Goal: Obtain resource: Download file/media

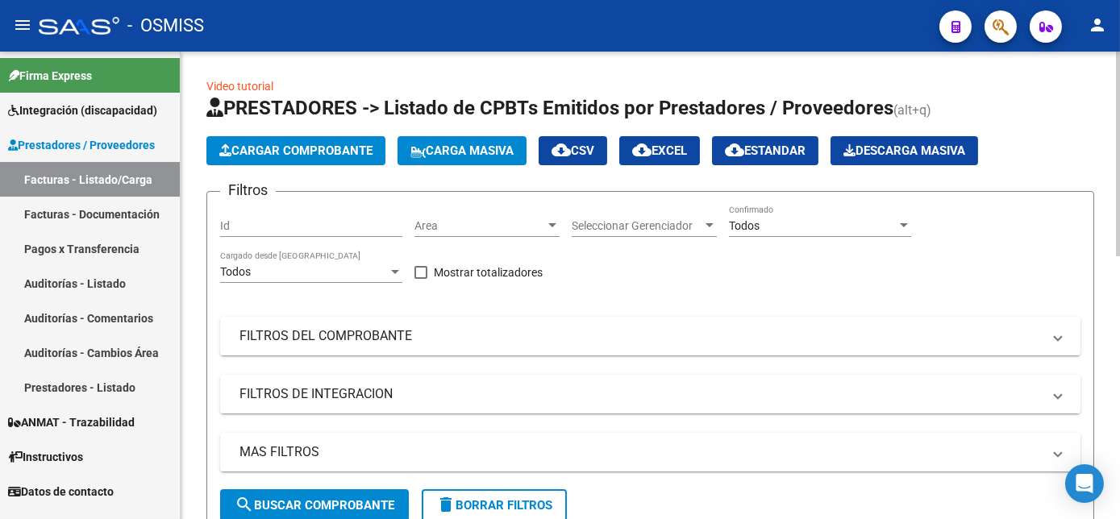
click at [364, 399] on mat-panel-title "FILTROS DE INTEGRACION" at bounding box center [640, 394] width 802 height 18
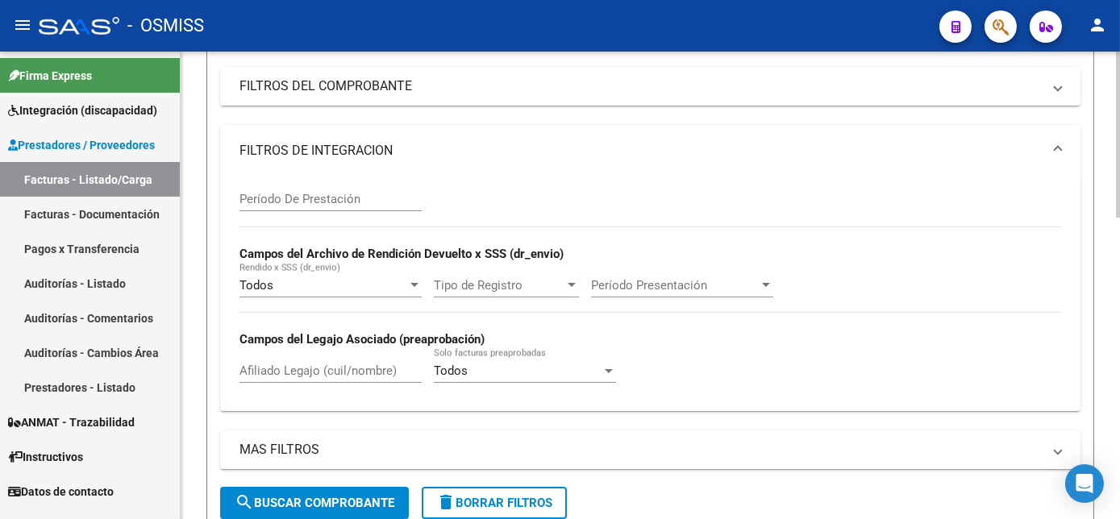
scroll to position [262, 0]
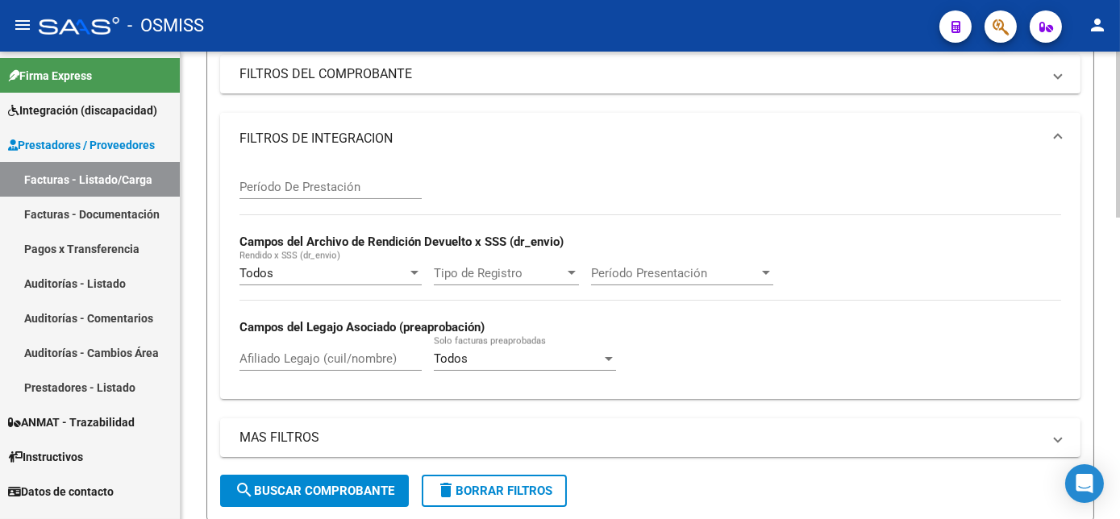
click at [1119, 277] on html "menu - OSMISS person Firma Express Integración (discapacidad) Legajos Prestador…" at bounding box center [560, 259] width 1120 height 519
click at [260, 368] on div "Afiliado Legajo (cuil/nombre)" at bounding box center [330, 353] width 182 height 35
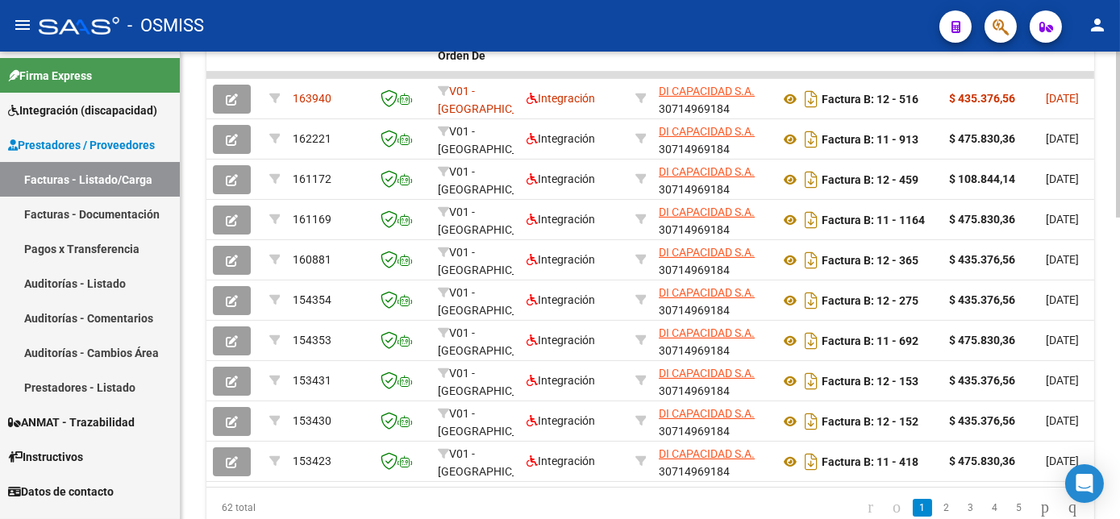
scroll to position [772, 0]
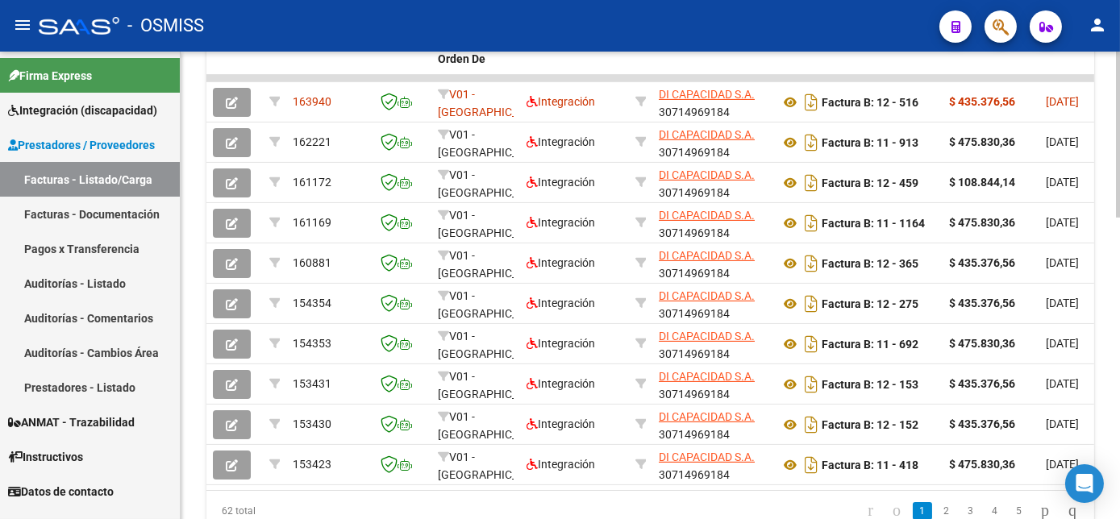
click at [1119, 463] on html "menu - OSMISS person Firma Express Integración (discapacidad) Legajos Prestador…" at bounding box center [560, 259] width 1120 height 519
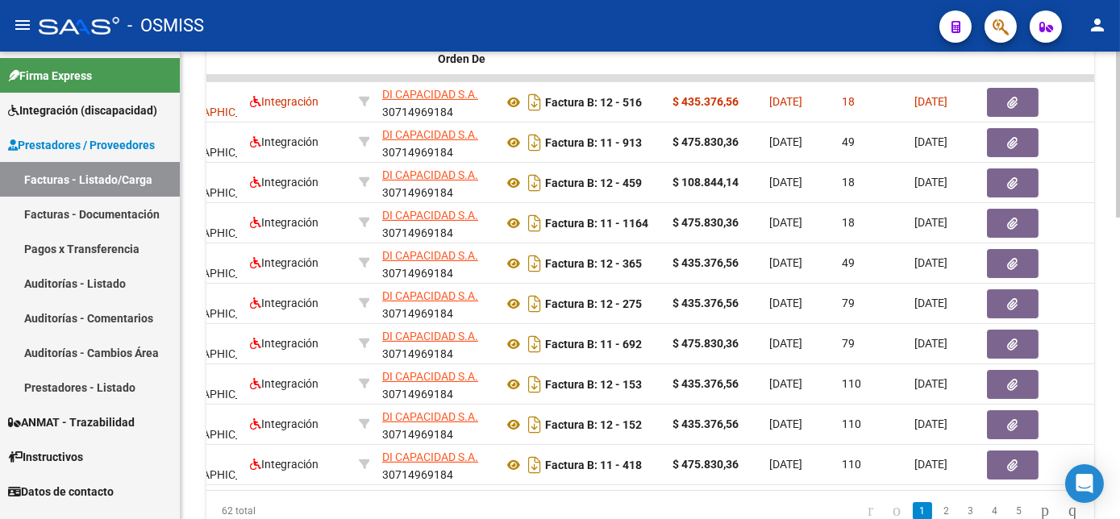
scroll to position [0, 0]
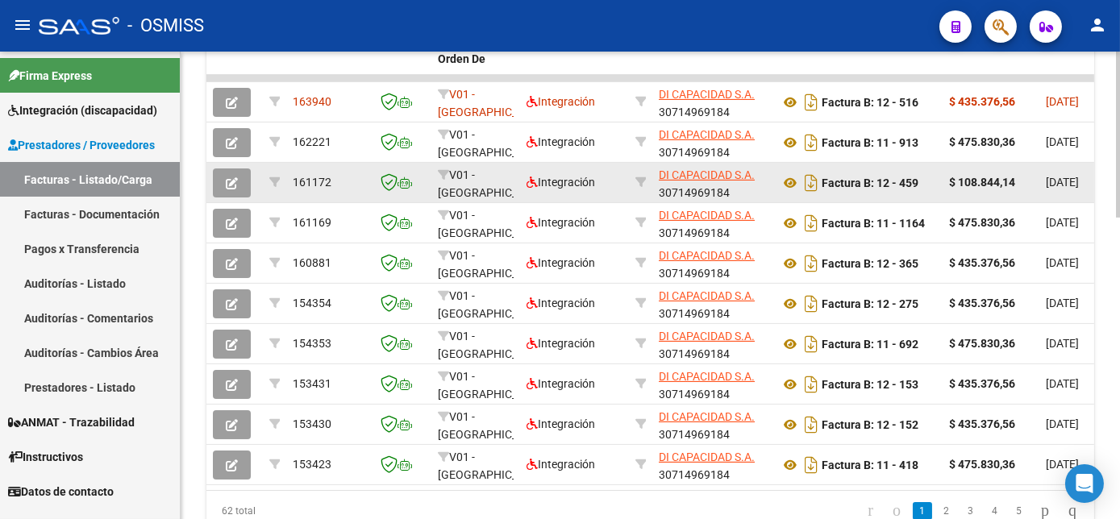
type input "[PERSON_NAME]"
click at [226, 177] on icon "button" at bounding box center [232, 183] width 12 height 12
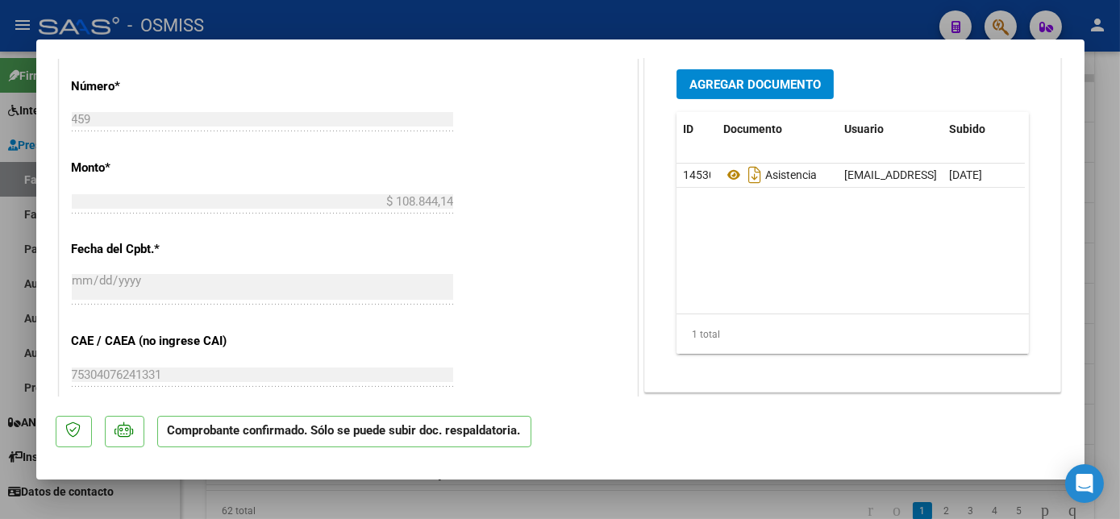
scroll to position [1171, 0]
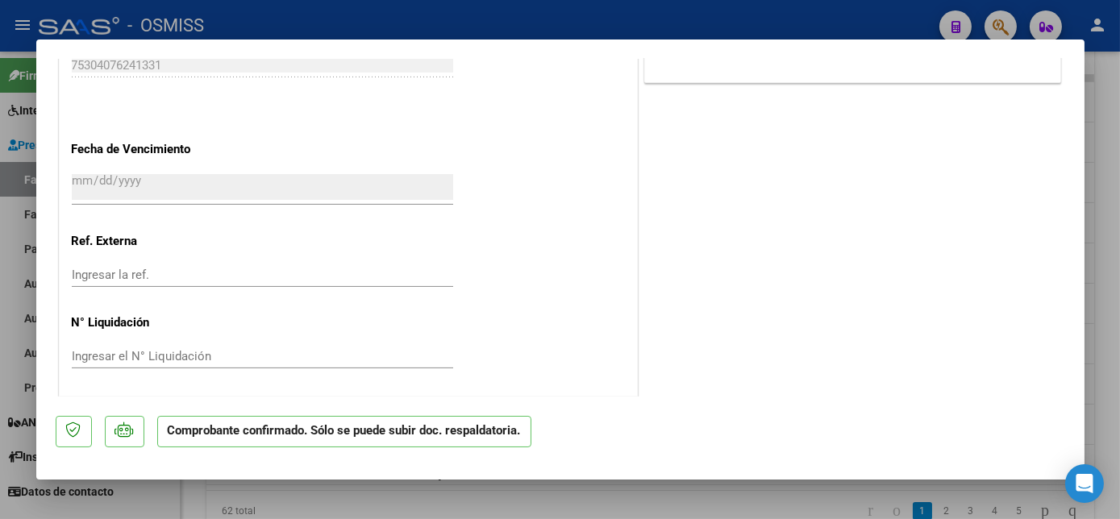
click at [361, 507] on div at bounding box center [560, 259] width 1120 height 519
type input "$ 0,00"
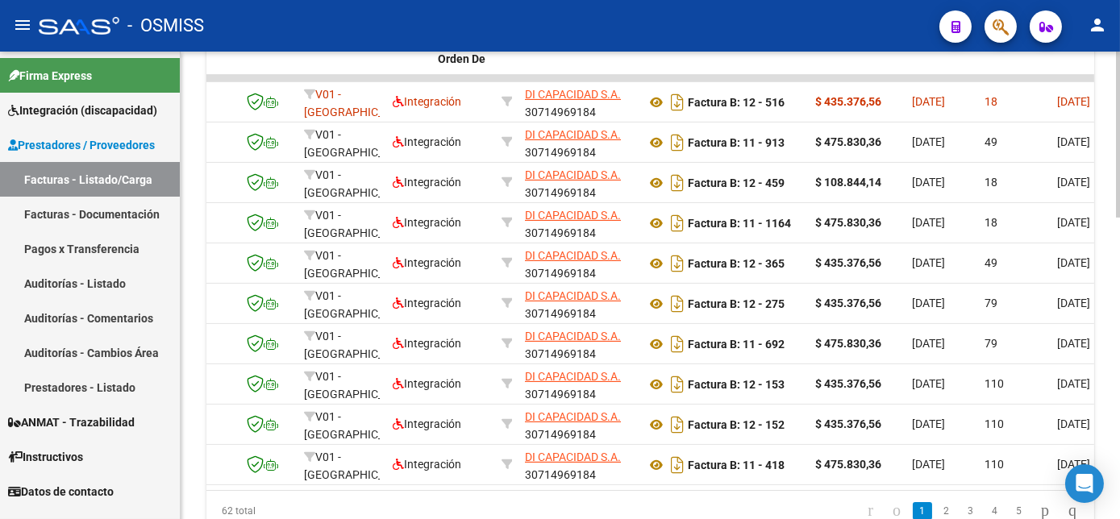
scroll to position [0, 0]
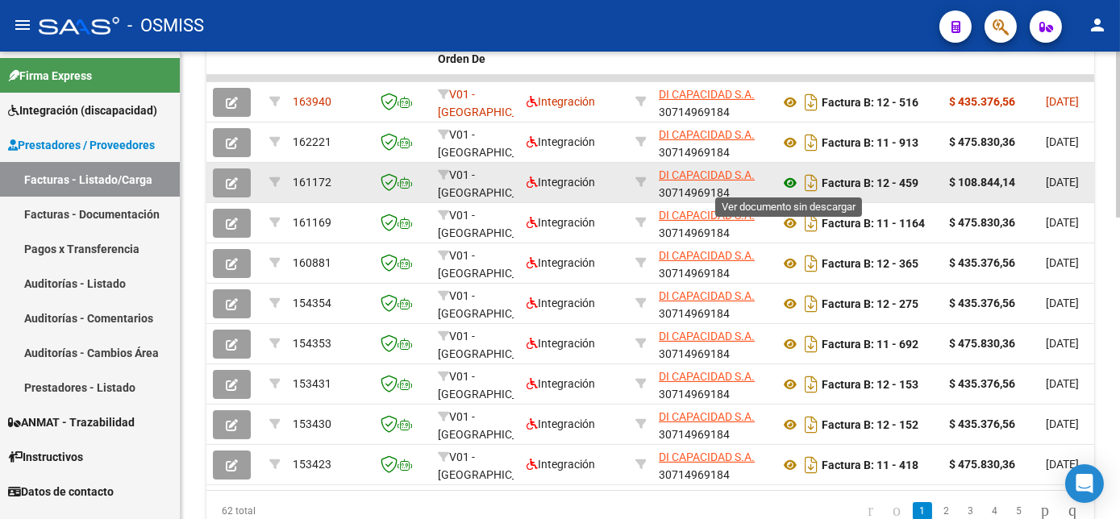
click at [788, 181] on icon at bounding box center [789, 182] width 21 height 19
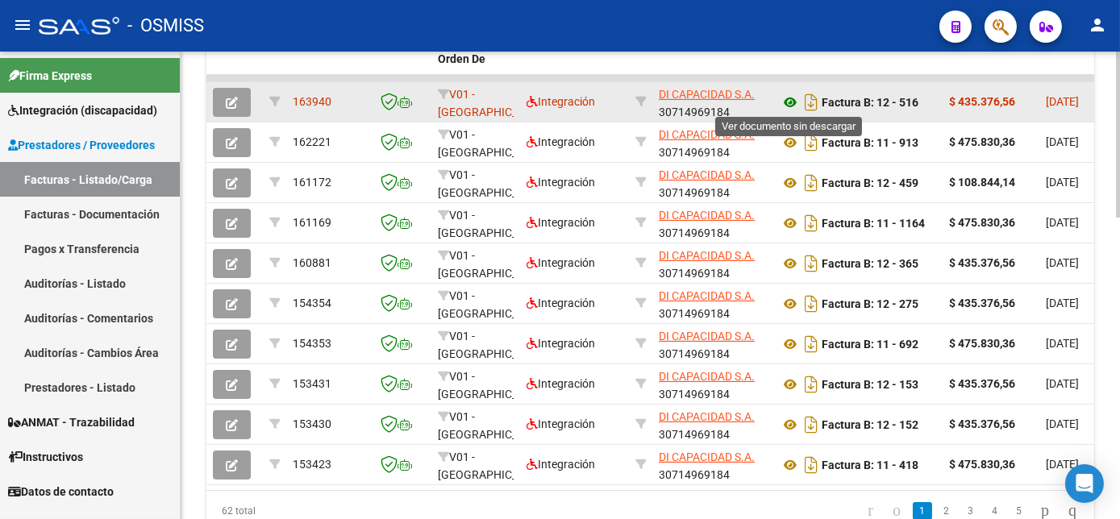
click at [787, 99] on icon at bounding box center [789, 102] width 21 height 19
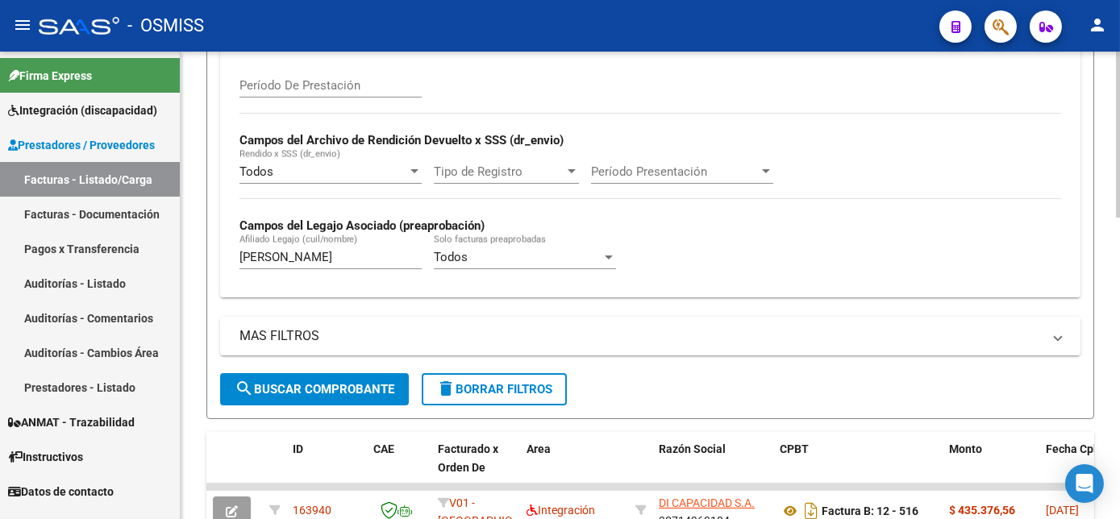
scroll to position [326, 0]
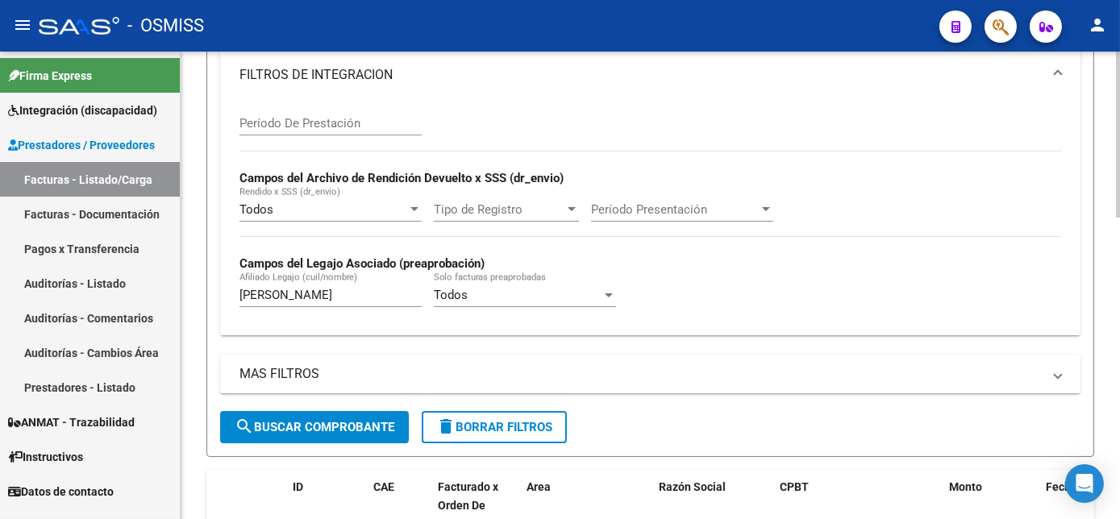
click at [1108, 189] on div "Video tutorial PRESTADORES -> Listado de CPBTs Emitidos por Prestadores / Prove…" at bounding box center [652, 377] width 943 height 1303
drag, startPoint x: 294, startPoint y: 293, endPoint x: 129, endPoint y: 297, distance: 165.3
click at [129, 297] on mat-sidenav-container "Firma Express Integración (discapacidad) Legajos Prestadores / Proveedores Fact…" at bounding box center [560, 286] width 1120 height 468
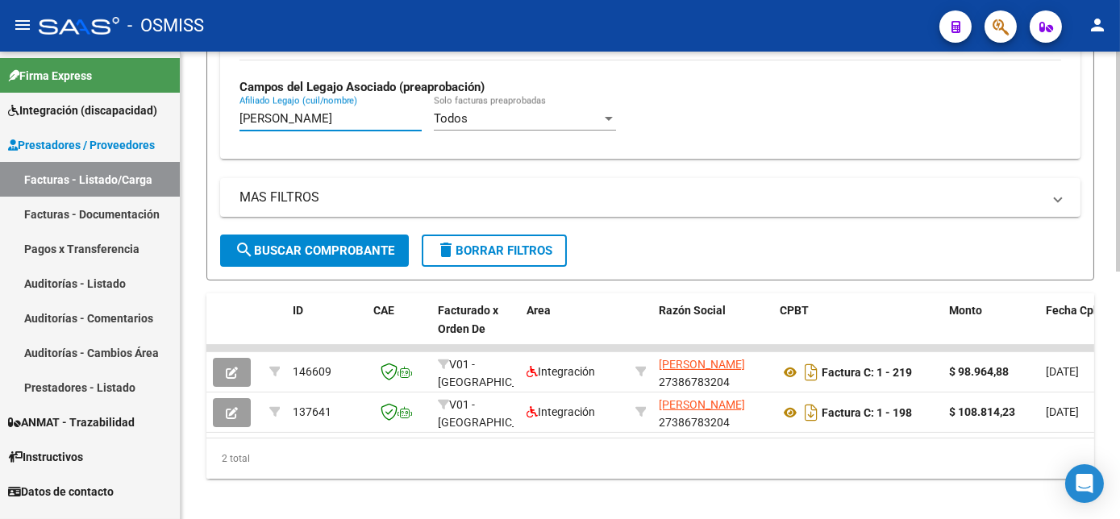
scroll to position [524, 0]
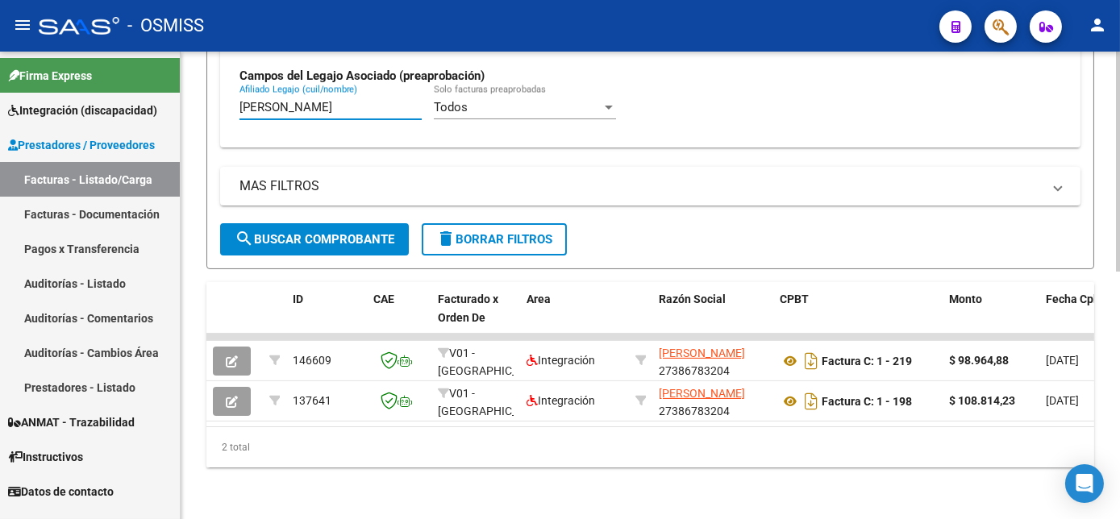
click at [1113, 364] on div "Video tutorial PRESTADORES -> Listado de CPBTs Emitidos por Prestadores / Prove…" at bounding box center [652, 28] width 943 height 981
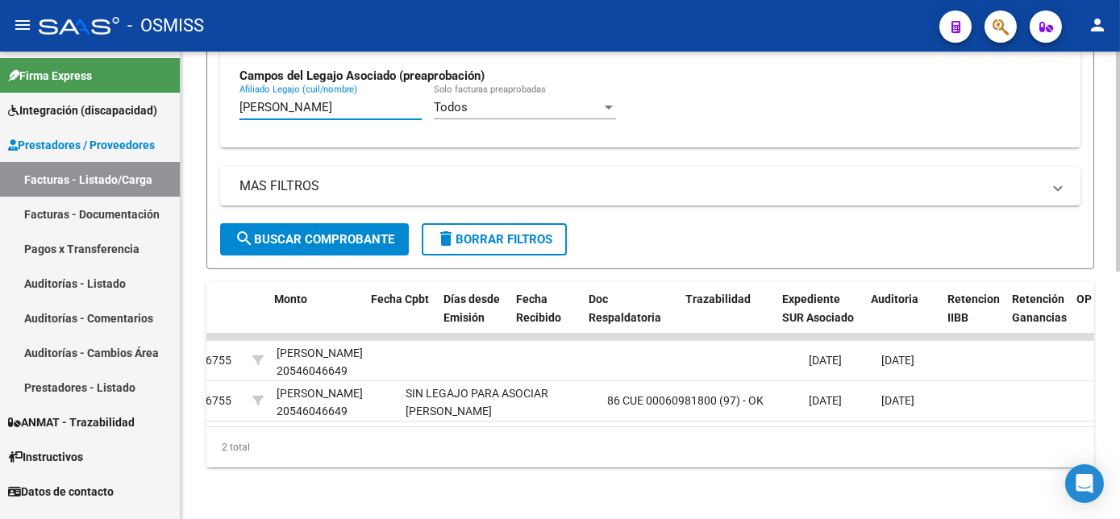
scroll to position [0, 0]
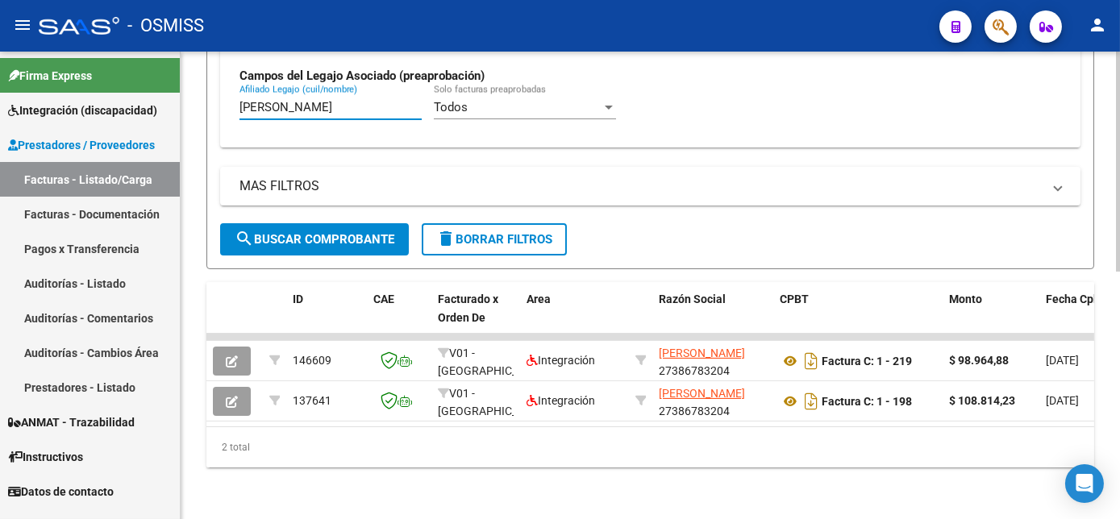
type input "[PERSON_NAME]"
drag, startPoint x: 301, startPoint y: 94, endPoint x: 125, endPoint y: 120, distance: 178.4
click at [125, 120] on mat-sidenav-container "Firma Express Integración (discapacidad) Legajos Prestadores / Proveedores Fact…" at bounding box center [560, 286] width 1120 height 468
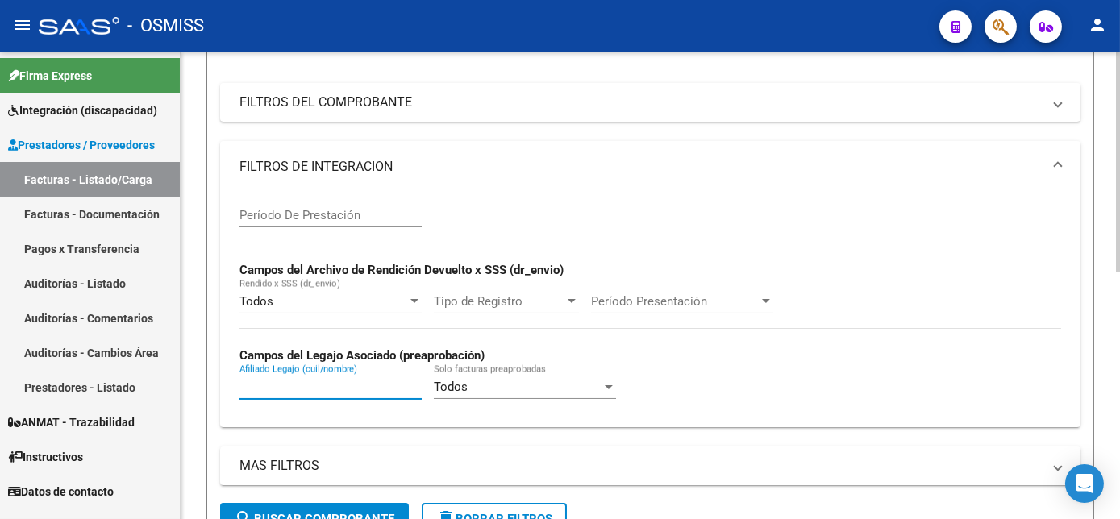
scroll to position [221, 0]
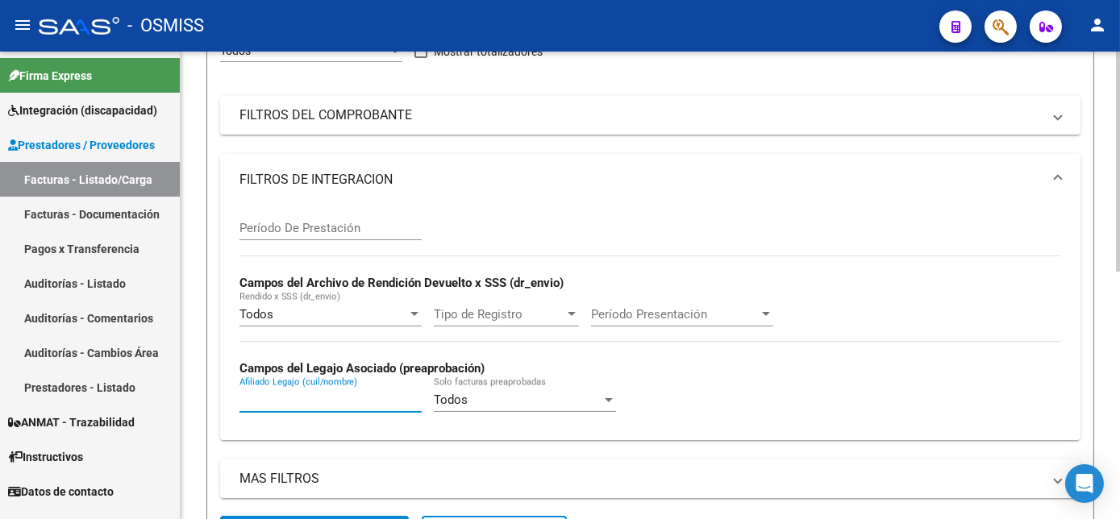
click at [1103, 176] on div "Video tutorial PRESTADORES -> Listado de CPBTs Emitidos por Prestadores / Prove…" at bounding box center [652, 321] width 943 height 981
click at [495, 117] on mat-panel-title "FILTROS DEL COMPROBANTE" at bounding box center [640, 115] width 802 height 18
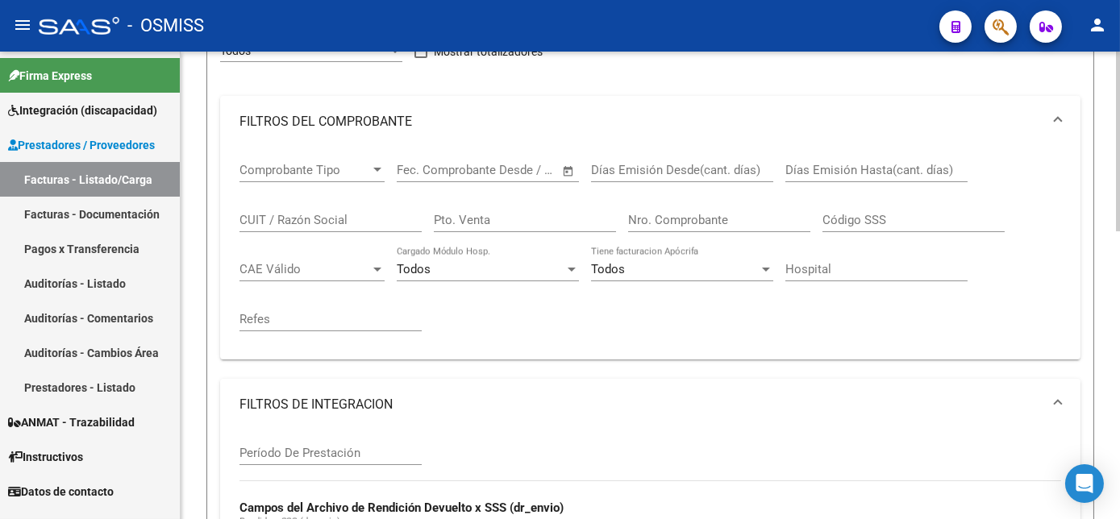
click at [296, 229] on div "CUIT / Razón Social" at bounding box center [330, 214] width 182 height 35
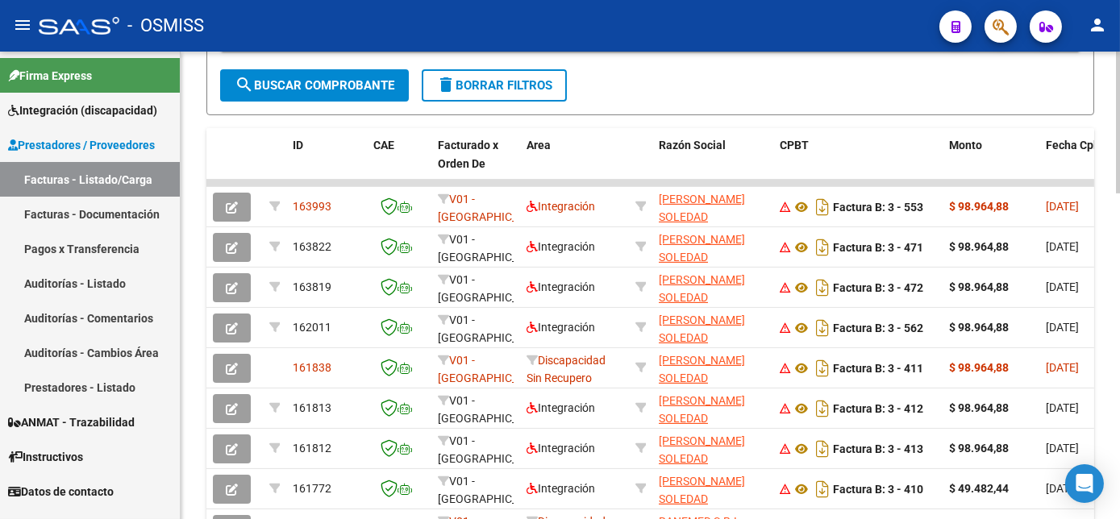
scroll to position [922, 0]
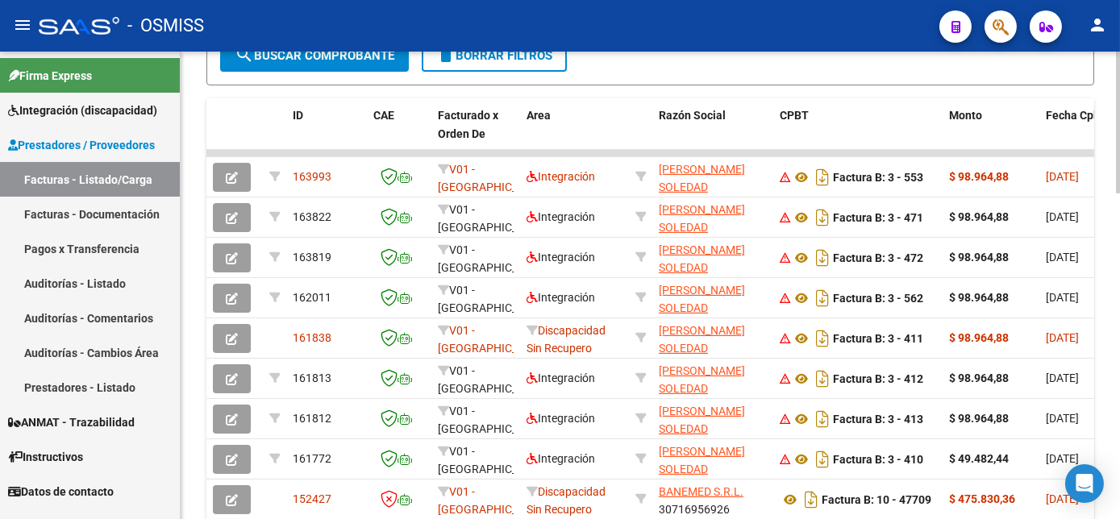
click at [1119, 454] on html "menu - OSMISS person Firma Express Integración (discapacidad) Legajos Prestador…" at bounding box center [560, 259] width 1120 height 519
type input "neme"
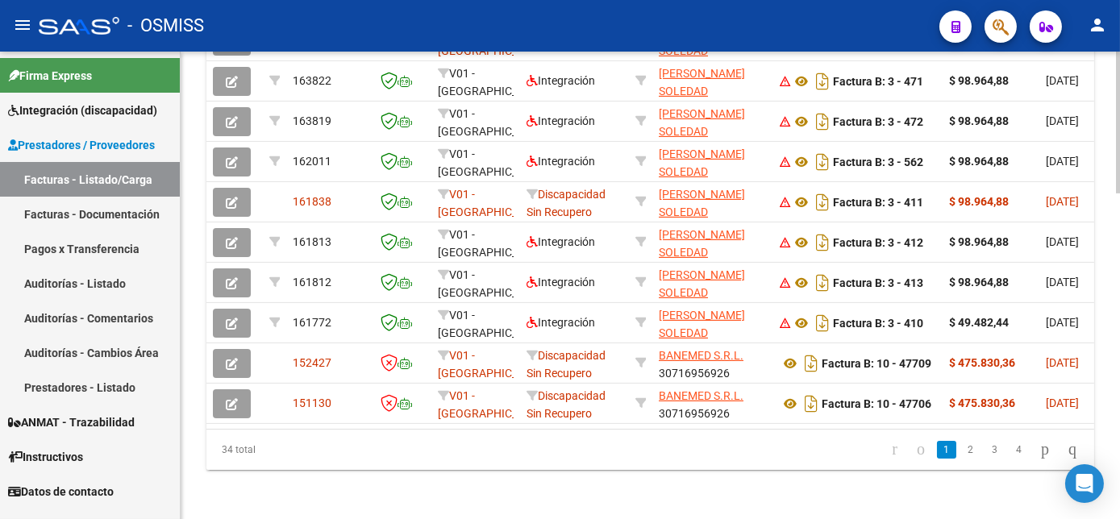
click at [1119, 464] on div at bounding box center [1118, 447] width 4 height 142
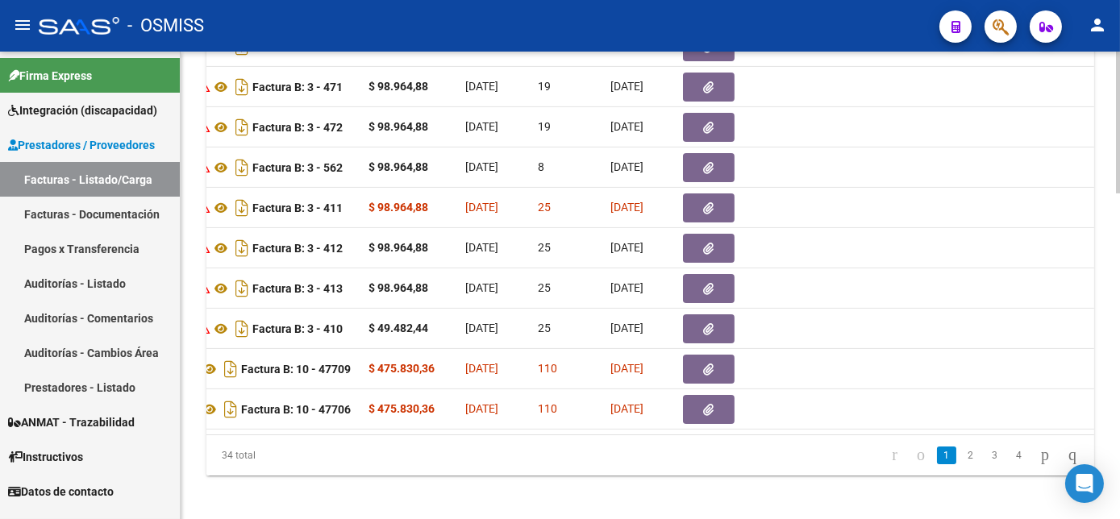
scroll to position [0, 204]
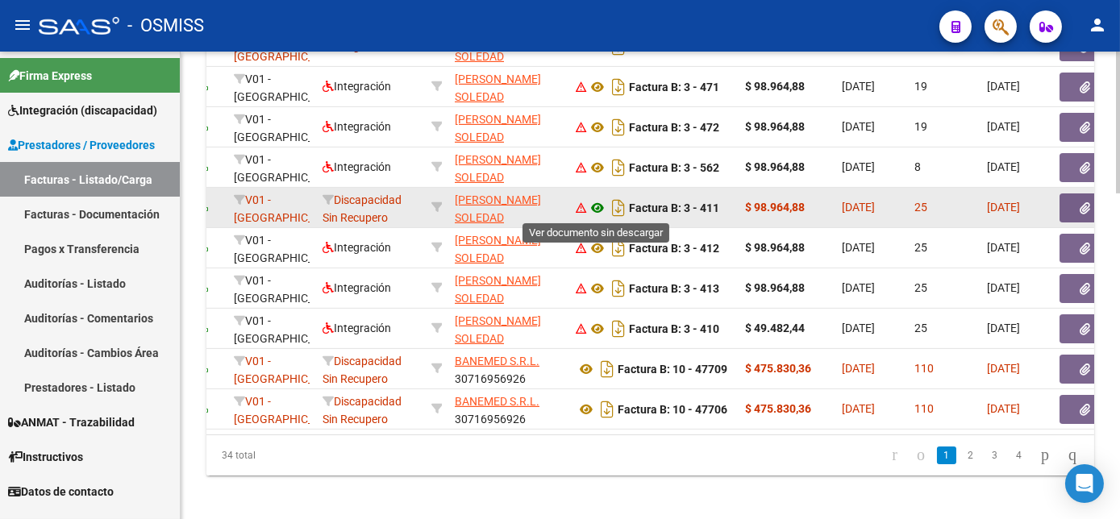
click at [593, 206] on icon at bounding box center [597, 207] width 21 height 19
